Goal: Task Accomplishment & Management: Use online tool/utility

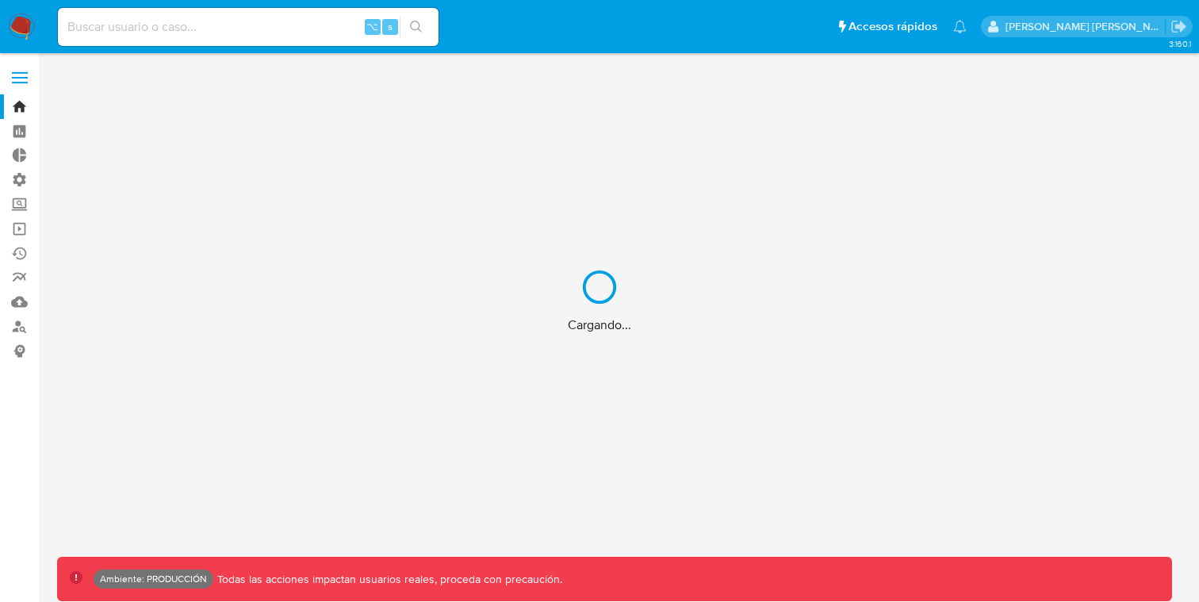
click at [16, 78] on div "Cargando..." at bounding box center [599, 301] width 1199 height 602
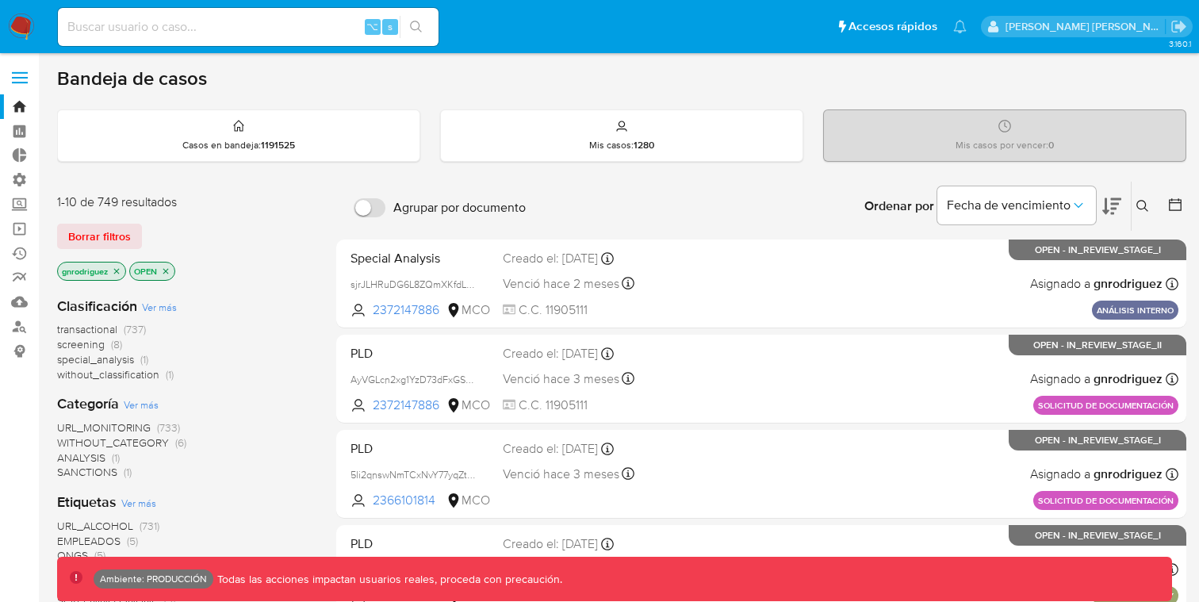
click at [16, 78] on span at bounding box center [20, 78] width 16 height 2
click at [0, 0] on input "checkbox" at bounding box center [0, 0] width 0 height 0
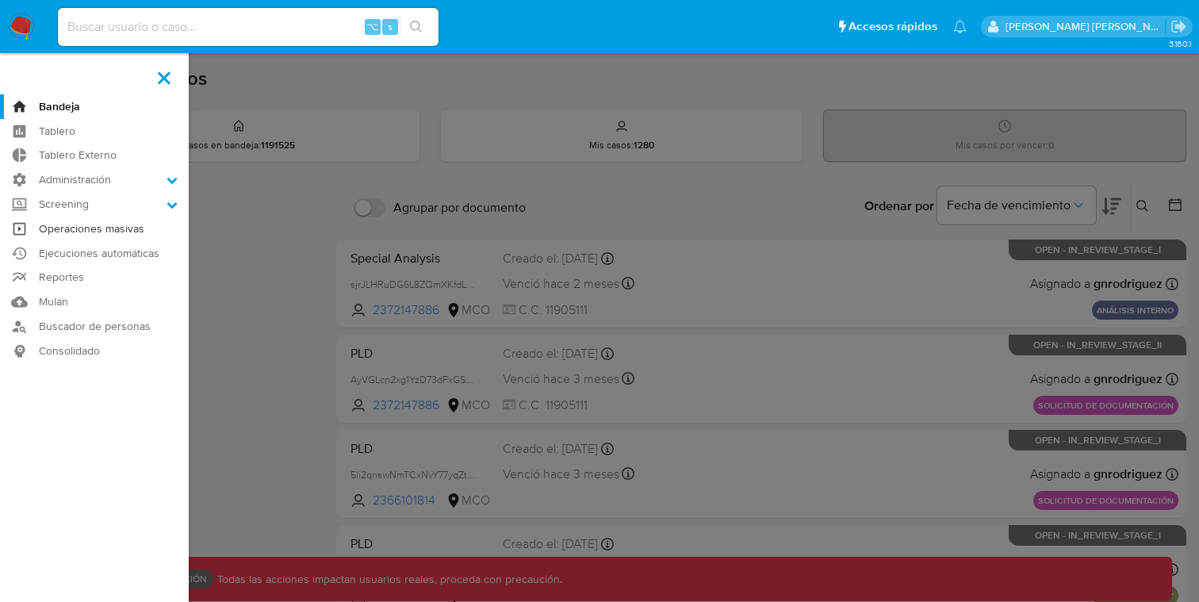
click at [92, 233] on link "Operaciones masivas" at bounding box center [94, 228] width 189 height 25
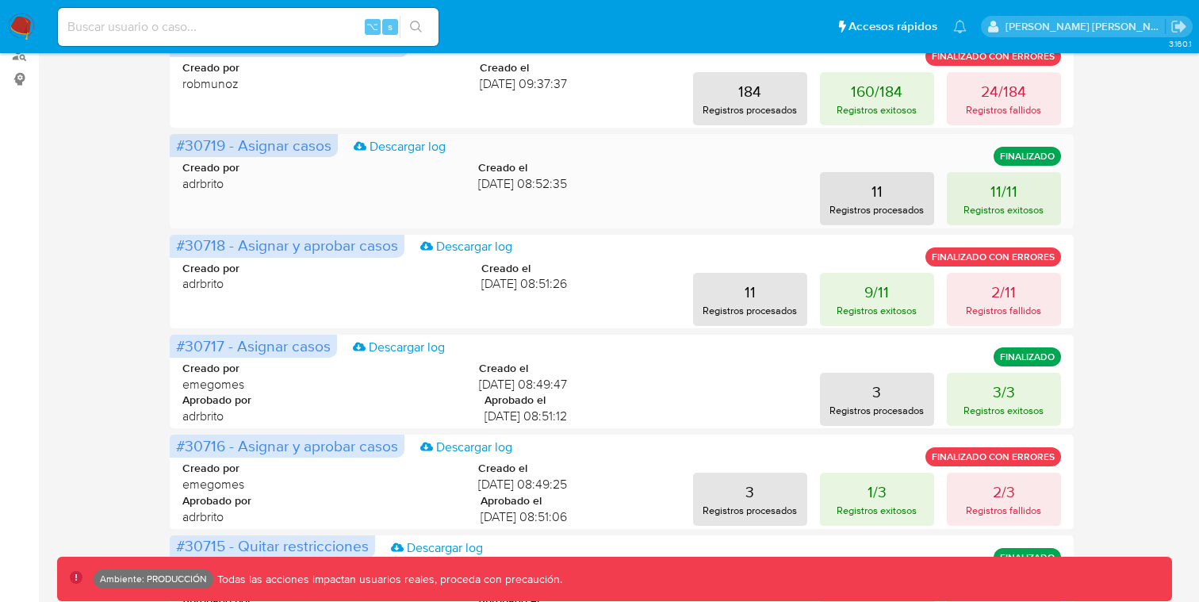
scroll to position [296, 0]
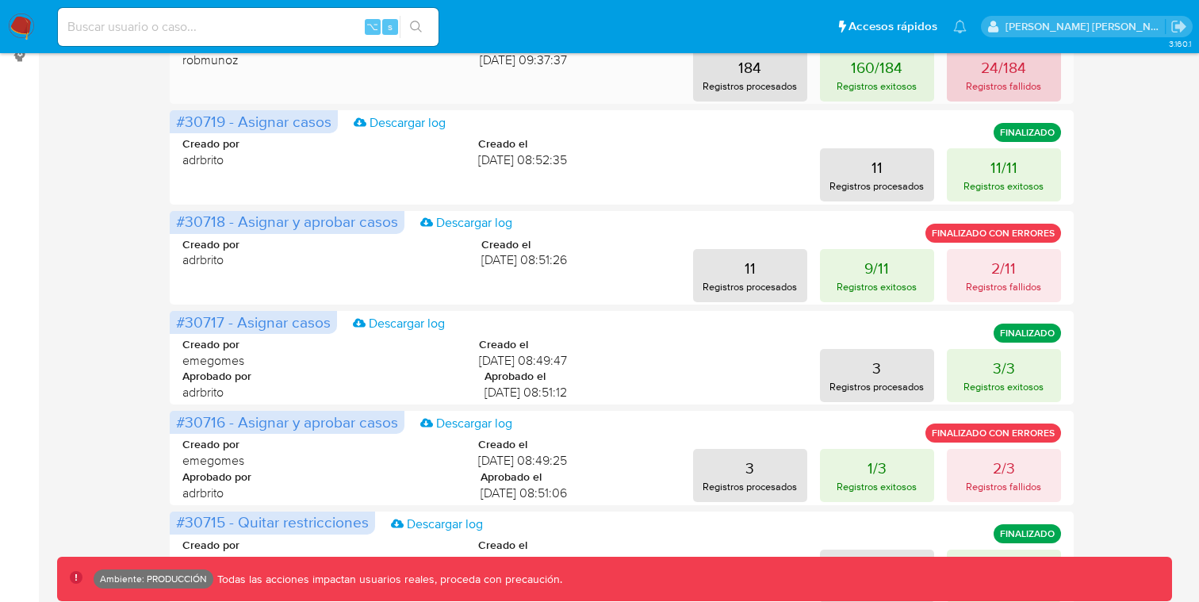
click at [975, 89] on p "Registros fallidos" at bounding box center [1003, 85] width 75 height 15
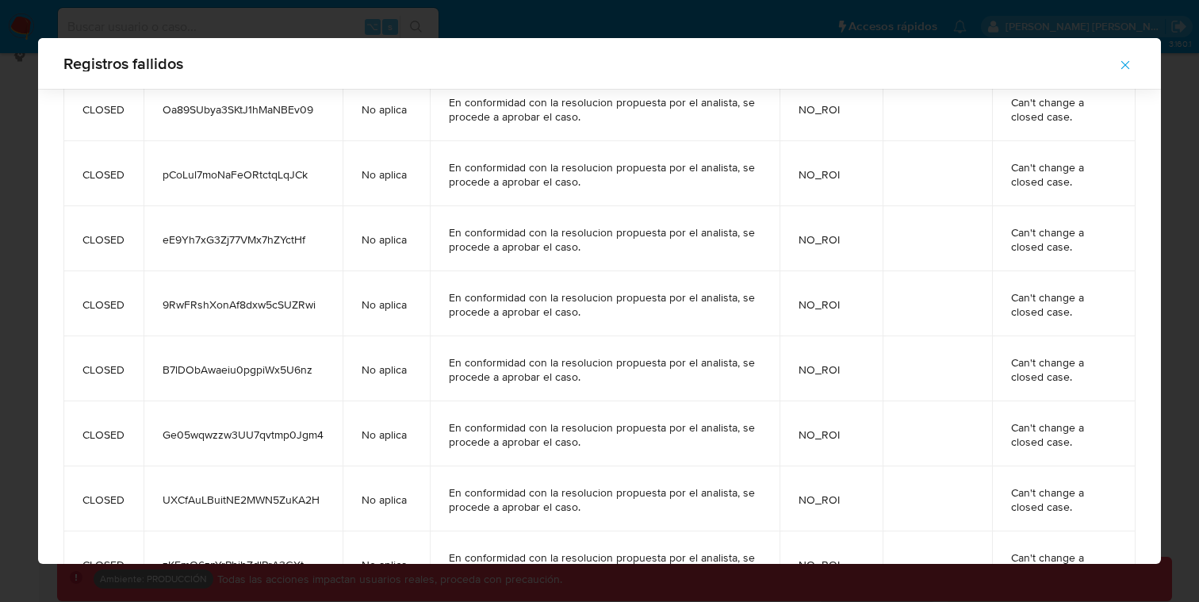
scroll to position [924, 0]
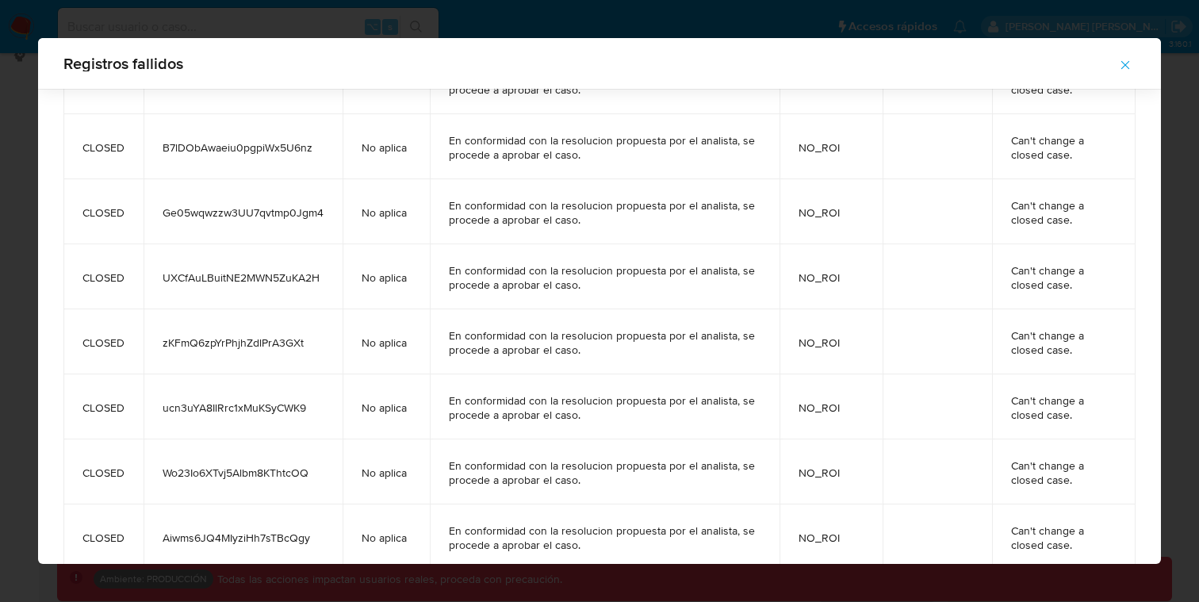
click at [1126, 69] on icon "button" at bounding box center [1125, 65] width 14 height 14
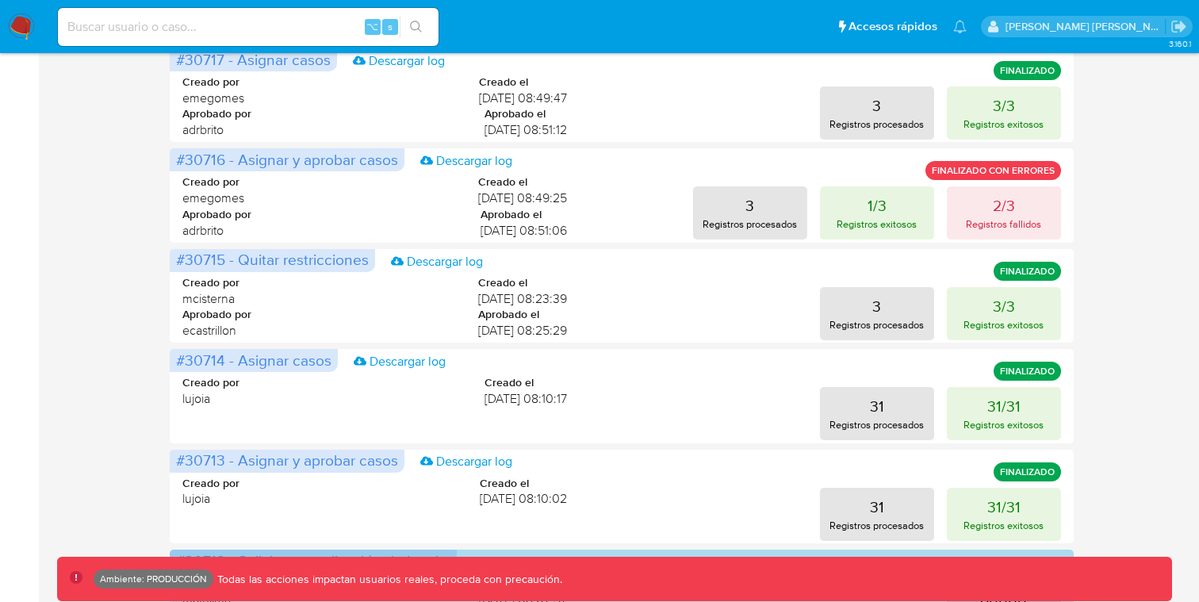
scroll to position [0, 0]
